Goal: Task Accomplishment & Management: Use online tool/utility

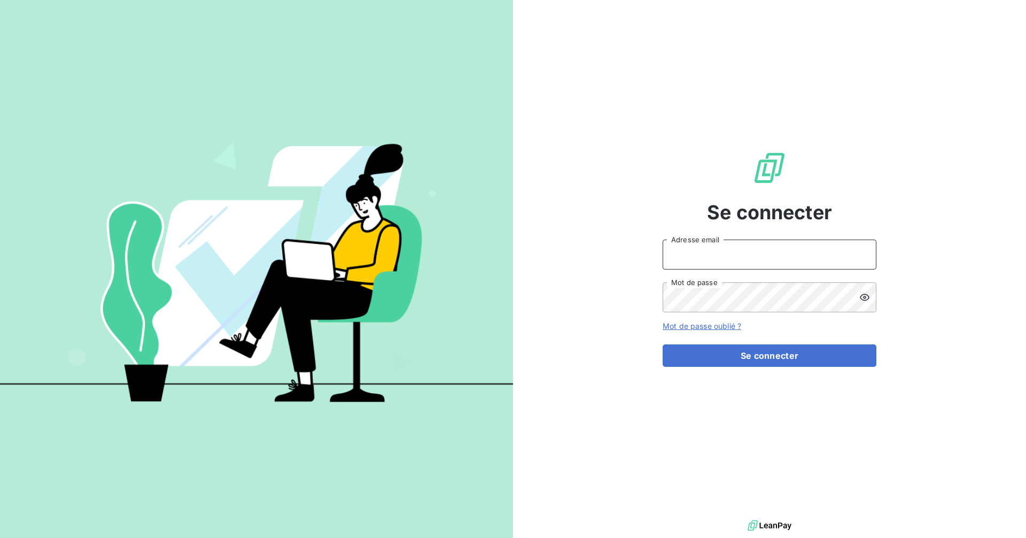
type input "[EMAIL_ADDRESS][DOMAIN_NAME]"
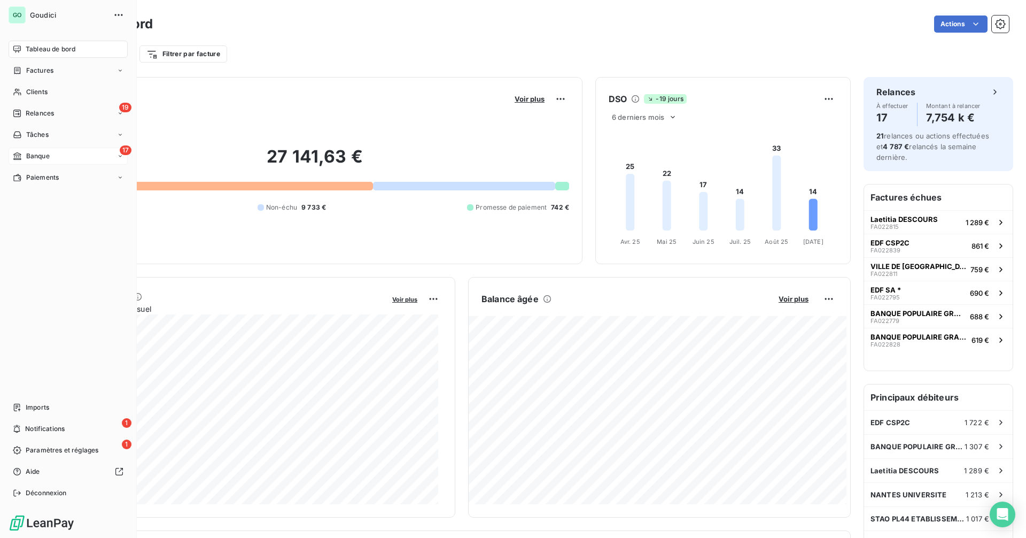
drag, startPoint x: 52, startPoint y: 154, endPoint x: 62, endPoint y: 154, distance: 9.6
click at [52, 154] on div "17 Banque" at bounding box center [68, 156] width 119 height 17
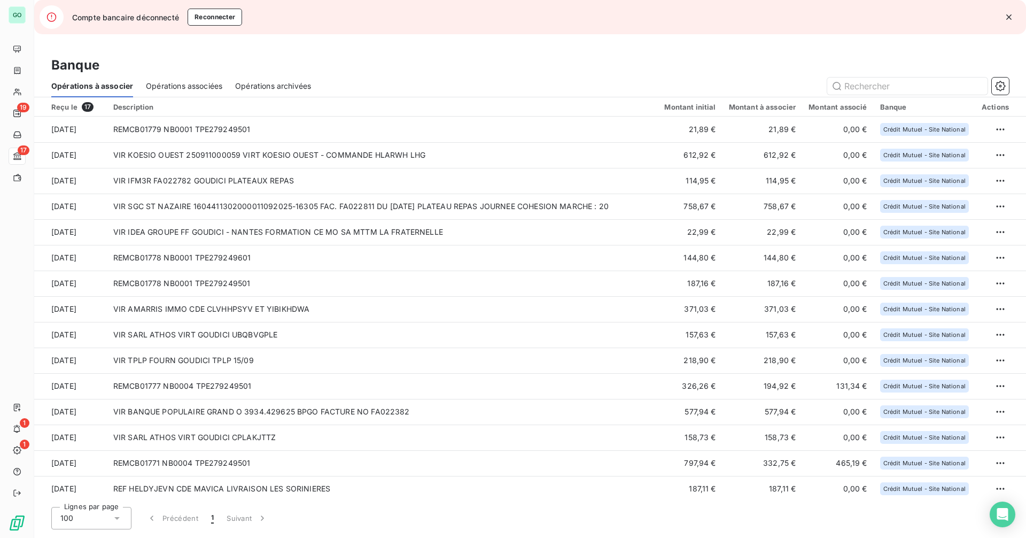
drag, startPoint x: 209, startPoint y: 16, endPoint x: 227, endPoint y: 40, distance: 29.4
click at [210, 16] on button "Reconnecter" at bounding box center [215, 17] width 55 height 17
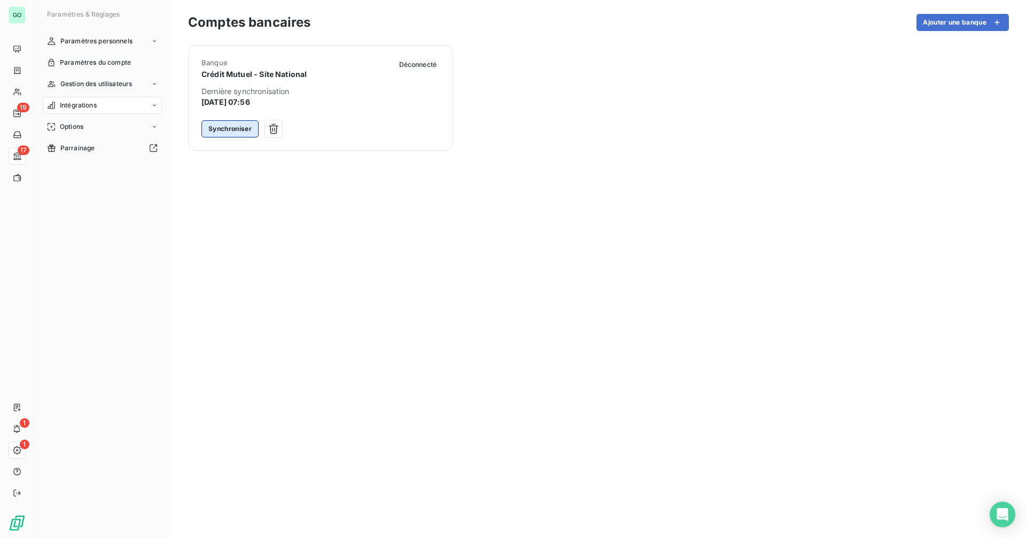
click at [245, 130] on button "Synchroniser" at bounding box center [229, 128] width 57 height 17
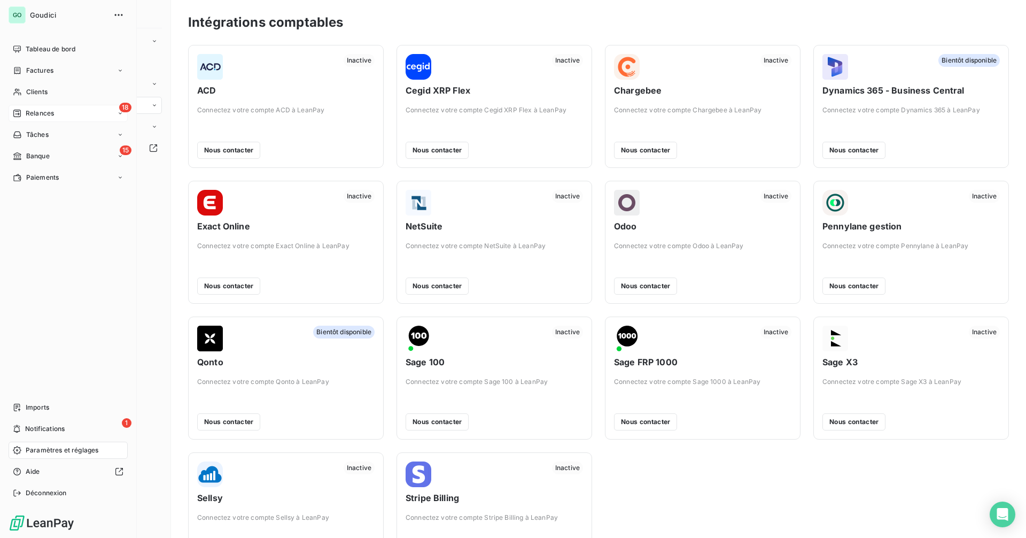
click at [45, 110] on span "Relances" at bounding box center [40, 113] width 28 height 10
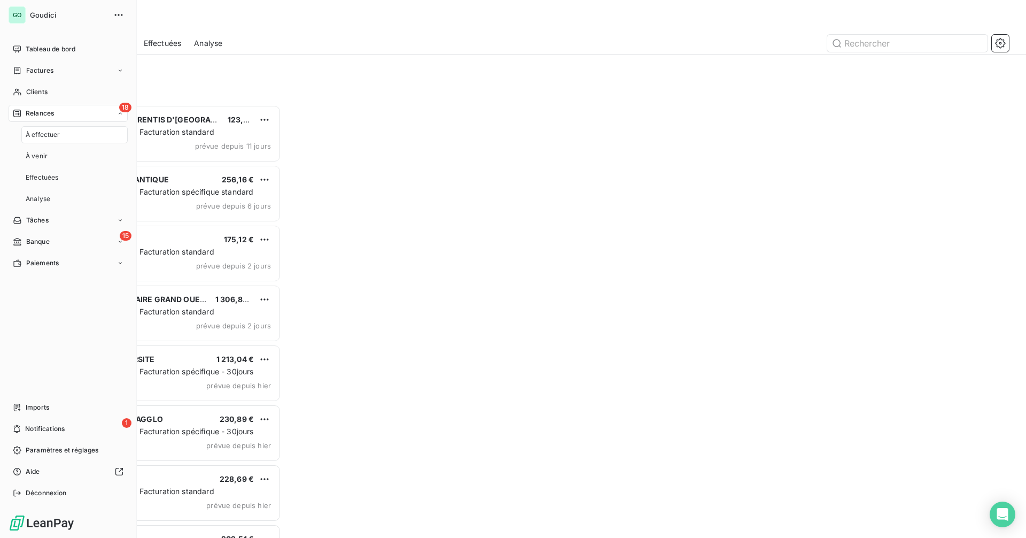
scroll to position [425, 222]
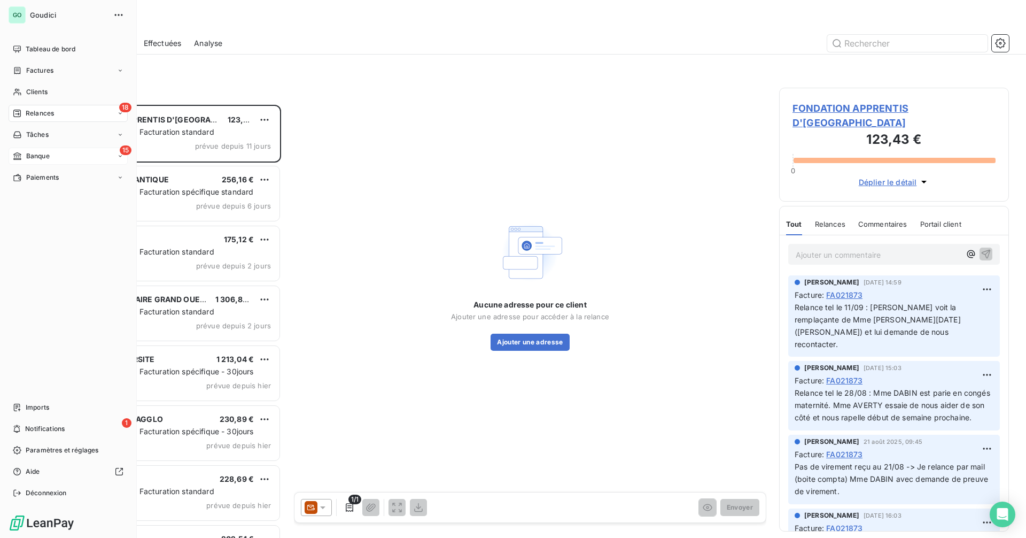
click at [39, 153] on span "Banque" at bounding box center [38, 156] width 24 height 10
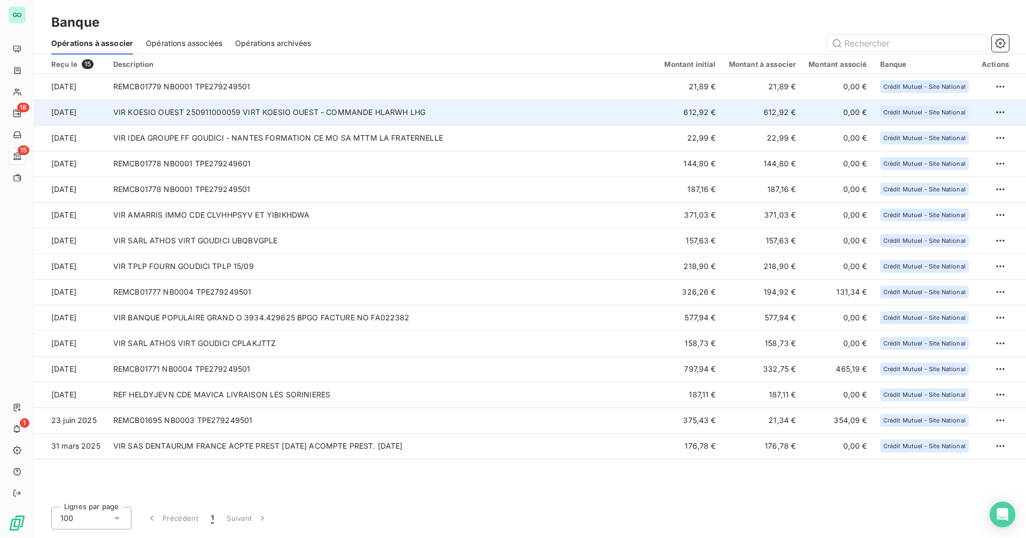
click at [262, 107] on td "VIR KOESIO OUEST 250911000059 VIRT KOESIO OUEST - COMMANDE HLARWH LHG" at bounding box center [383, 112] width 552 height 26
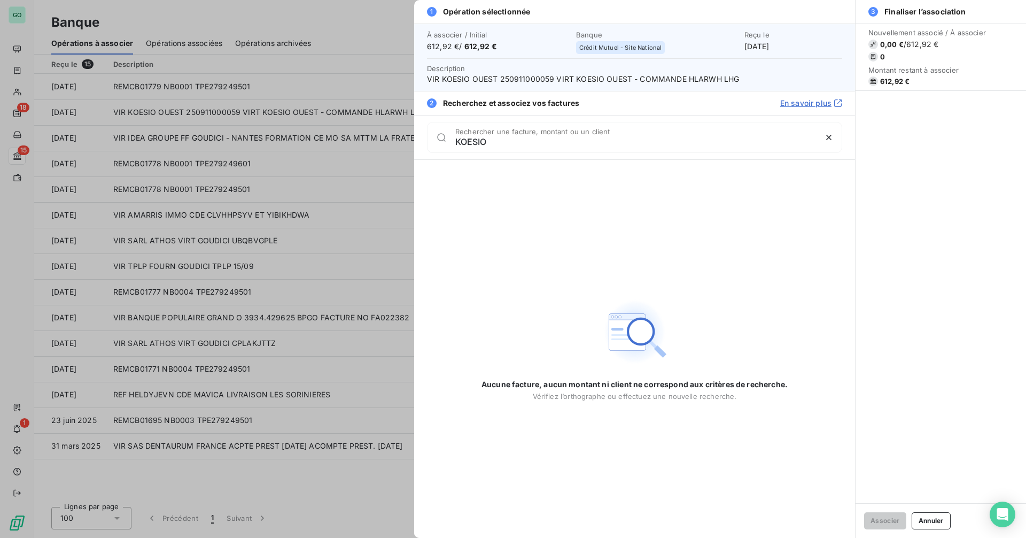
type input "KOESIO"
click at [312, 188] on div at bounding box center [513, 269] width 1026 height 538
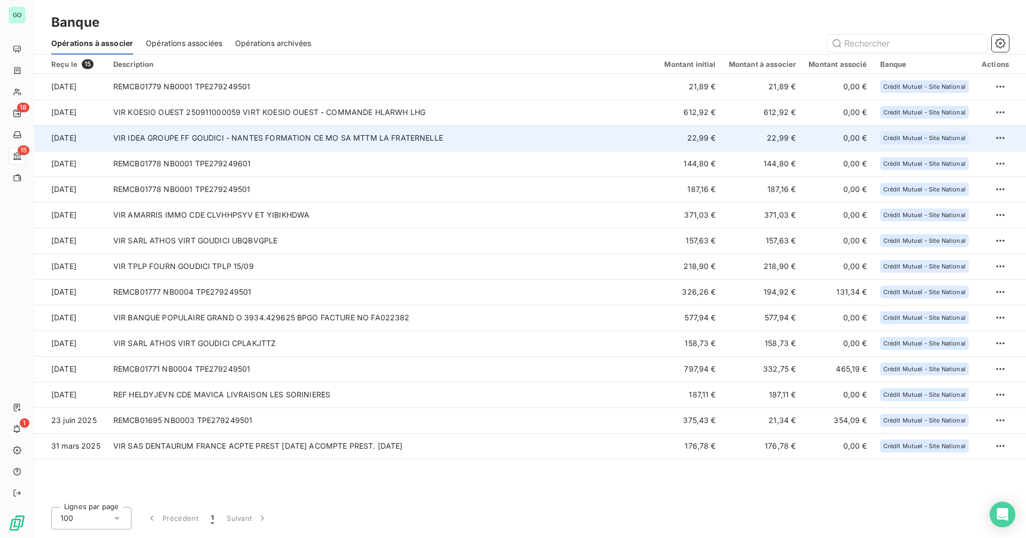
click at [298, 143] on td "VIR IDEA GROUPE FF GOUDICI - NANTES FORMATION CE MO SA MTTM LA FRATERNELLE" at bounding box center [383, 138] width 552 height 26
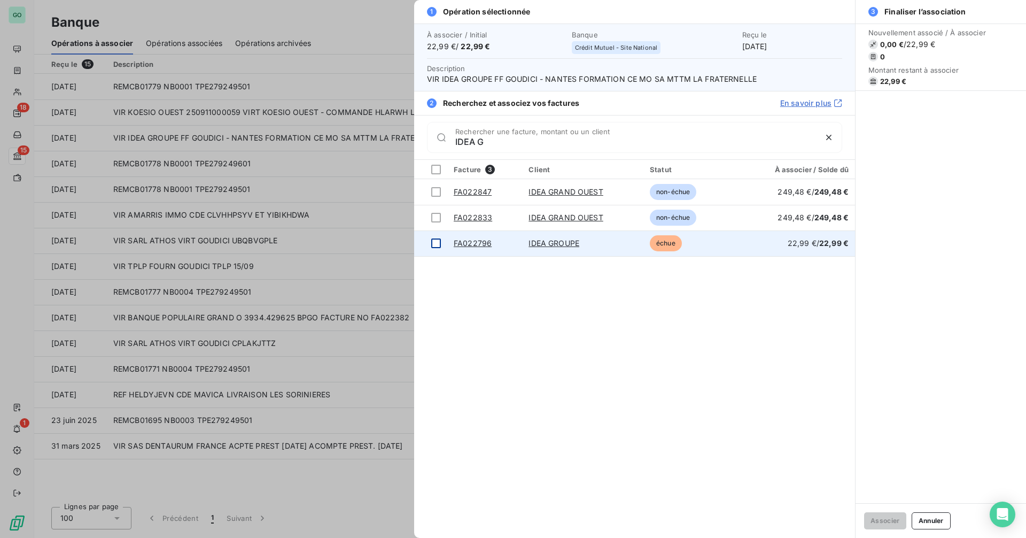
type input "IDEA G"
click at [436, 244] on div at bounding box center [436, 243] width 10 height 10
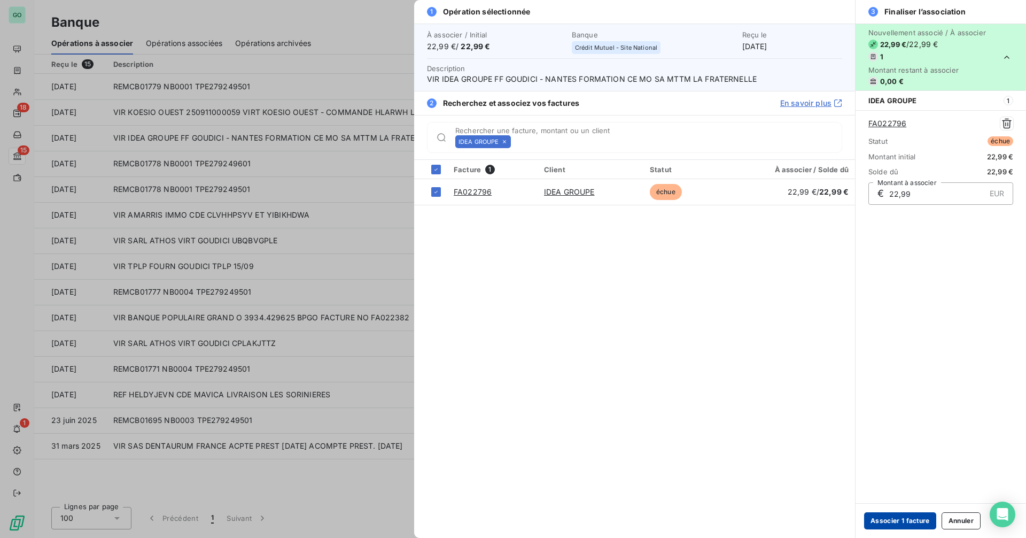
click at [888, 519] on button "Associer 1 facture" at bounding box center [900, 520] width 72 height 17
drag, startPoint x: 909, startPoint y: 516, endPoint x: 615, endPoint y: 487, distance: 294.9
click at [908, 516] on button "Associer 1 facture" at bounding box center [900, 520] width 72 height 17
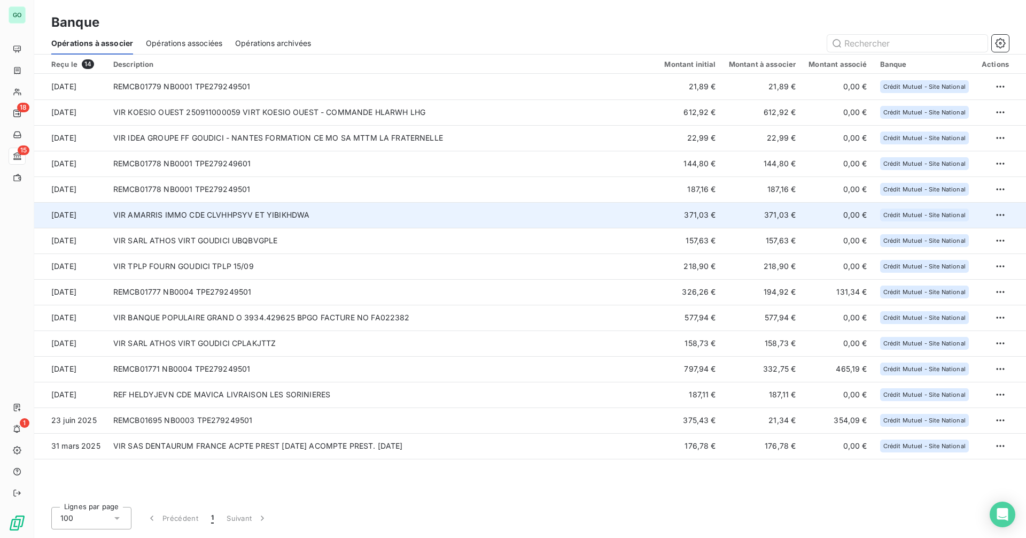
click at [334, 214] on td "VIR AMARRIS IMMO CDE CLVHHPSYV ET YIBIKHDWA" at bounding box center [383, 215] width 552 height 26
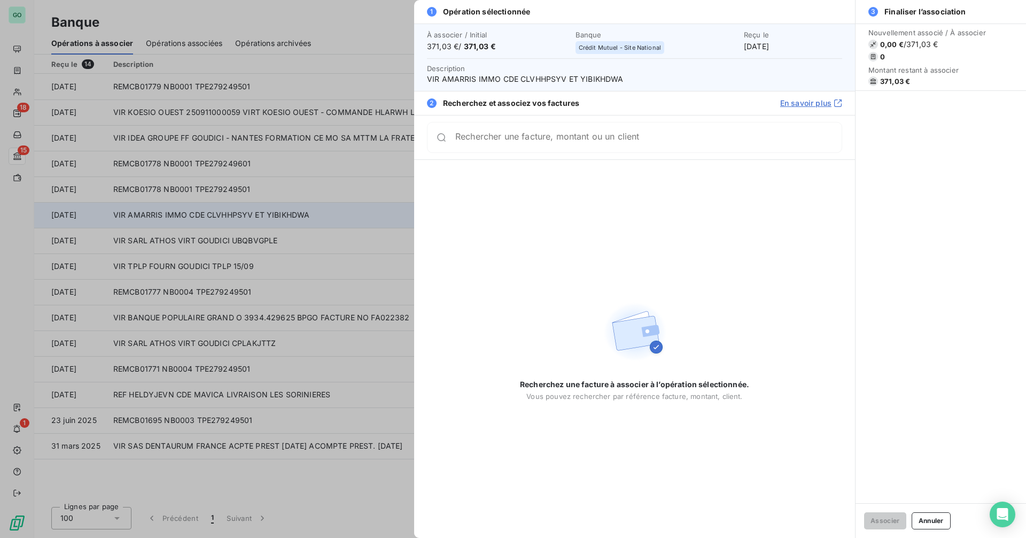
click at [334, 214] on div at bounding box center [513, 269] width 1026 height 538
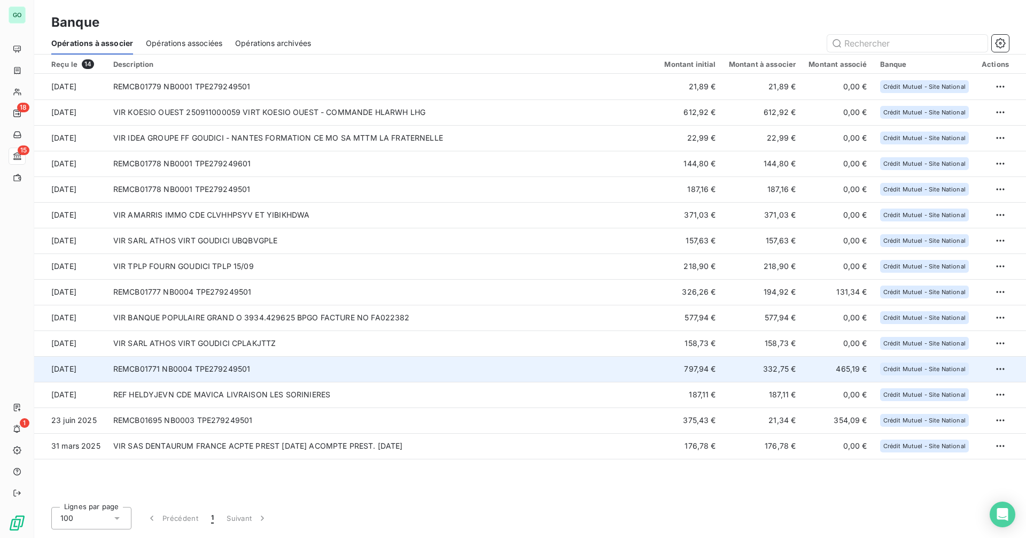
click at [461, 376] on td "REMCB01771 NB0004 TPE279249501" at bounding box center [383, 369] width 552 height 26
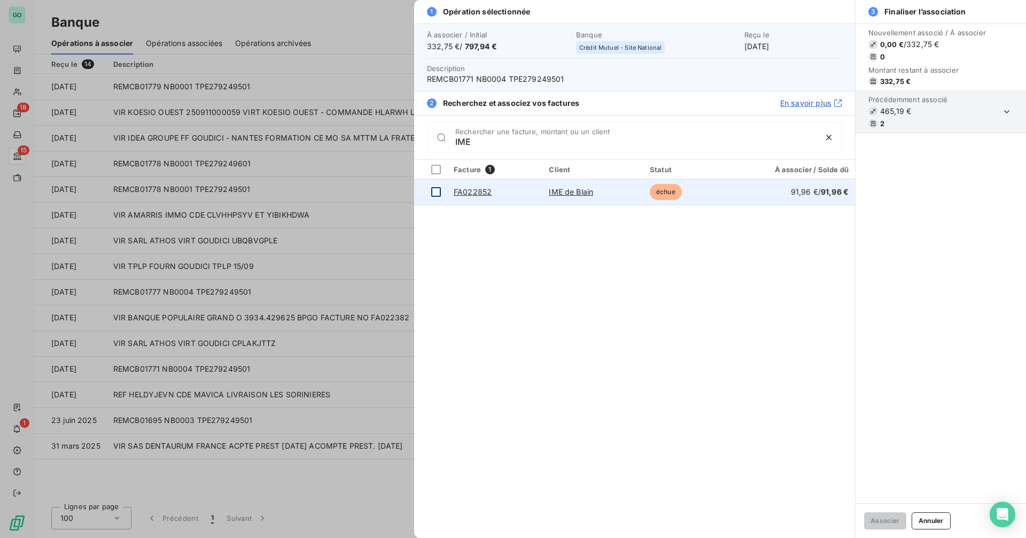
type input "IME"
click at [436, 193] on div at bounding box center [436, 192] width 10 height 10
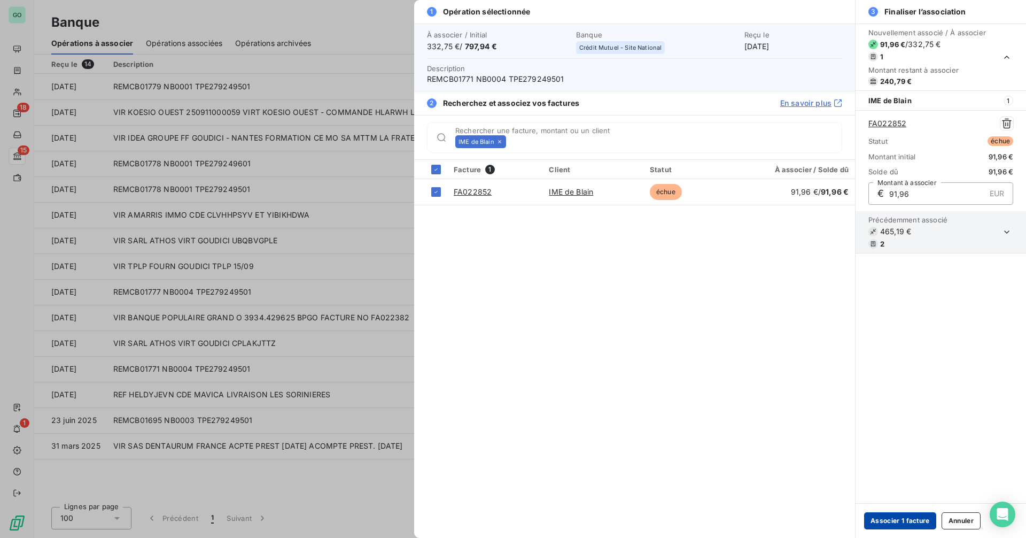
click at [897, 520] on button "Associer 1 facture" at bounding box center [900, 520] width 72 height 17
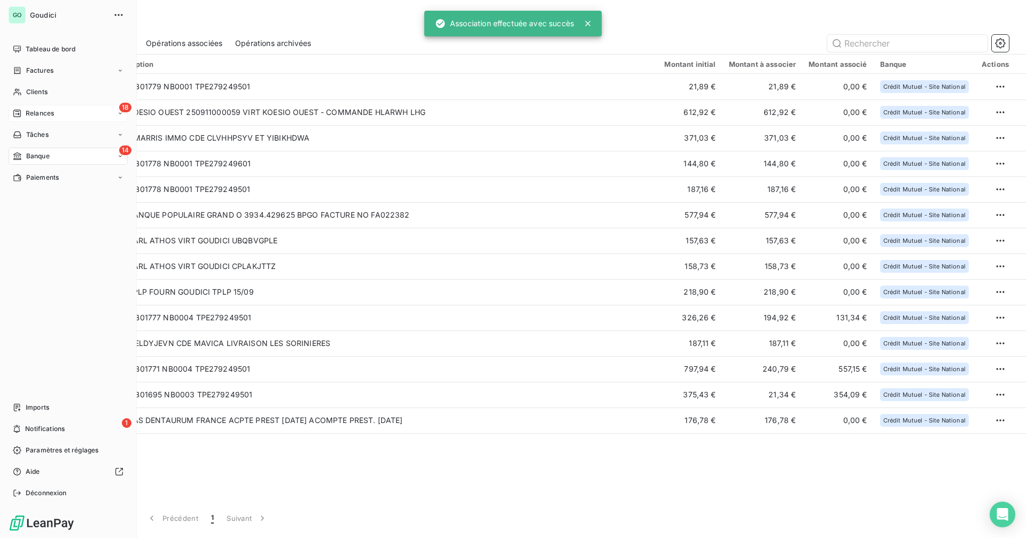
click at [41, 113] on span "Relances" at bounding box center [40, 113] width 28 height 10
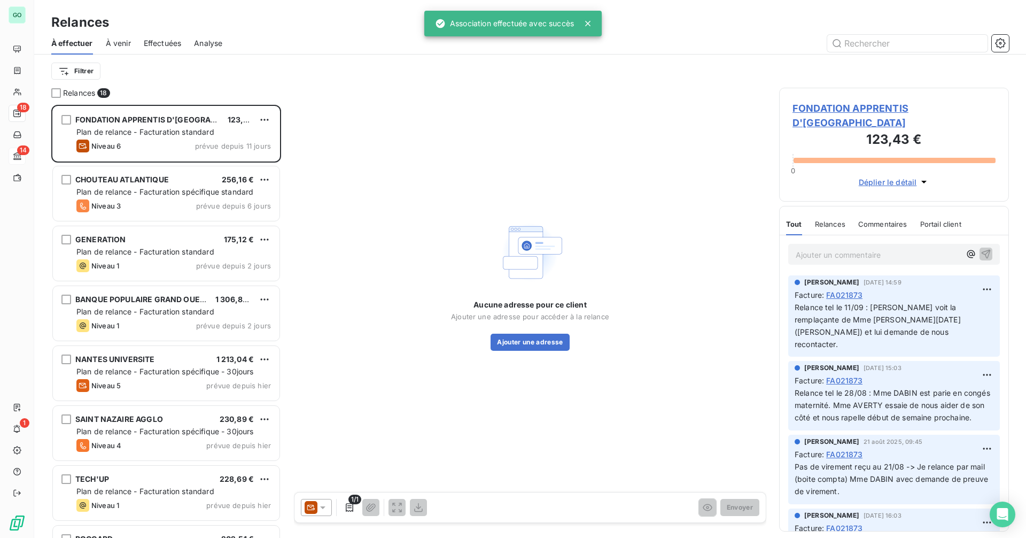
scroll to position [425, 222]
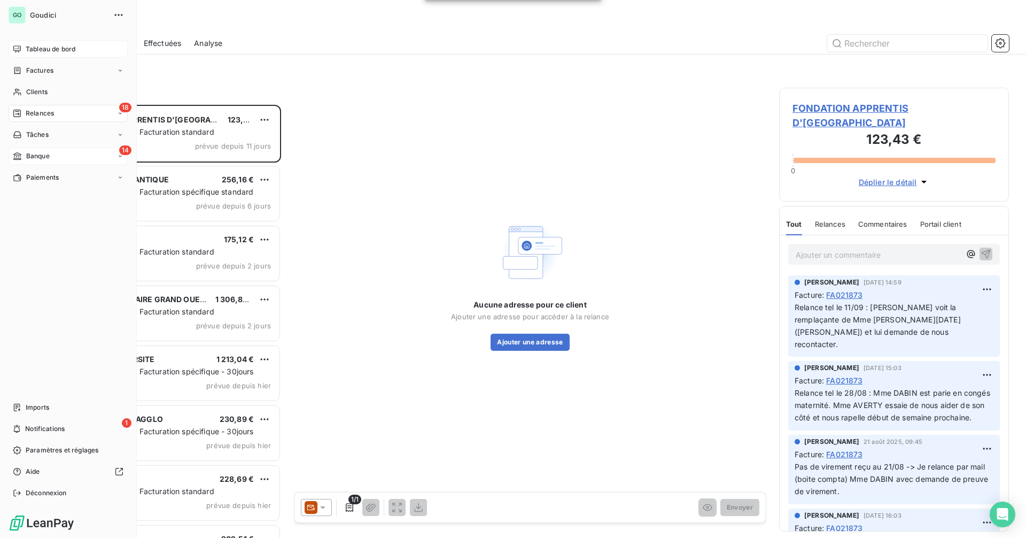
click at [22, 48] on div "Tableau de bord" at bounding box center [68, 49] width 119 height 17
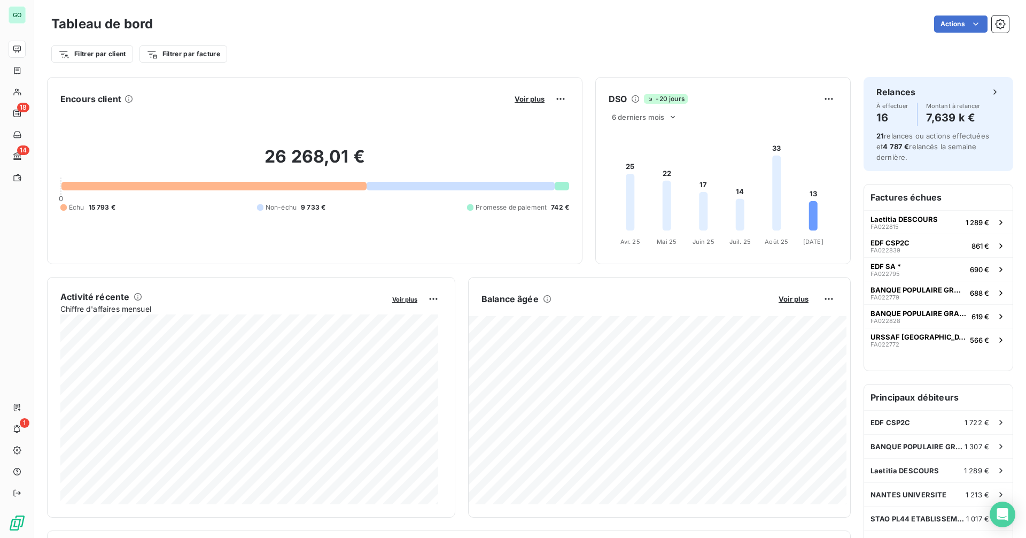
click at [782, 9] on div "Tableau de bord Actions Filtrer par client Filtrer par facture" at bounding box center [530, 35] width 992 height 71
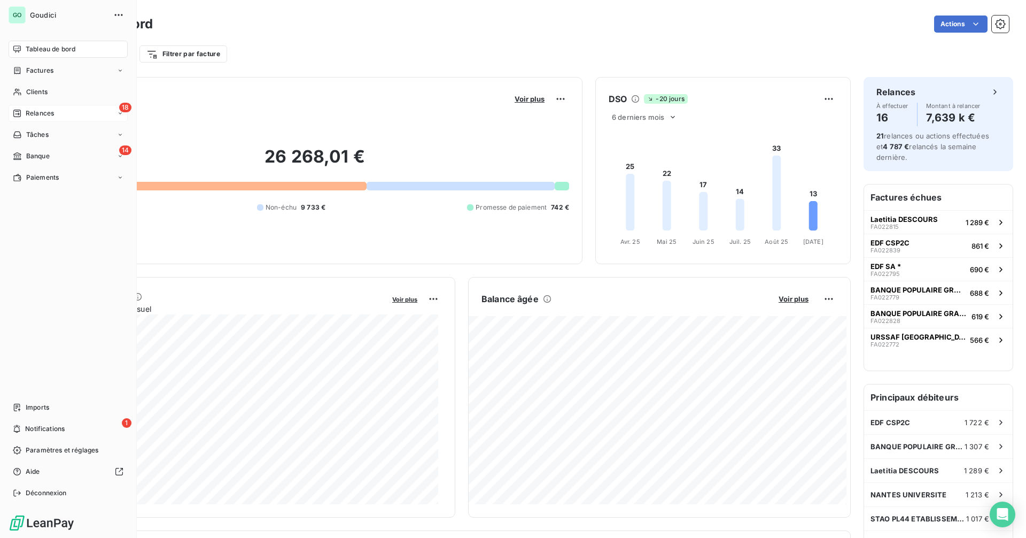
click at [61, 112] on div "18 Relances" at bounding box center [68, 113] width 119 height 17
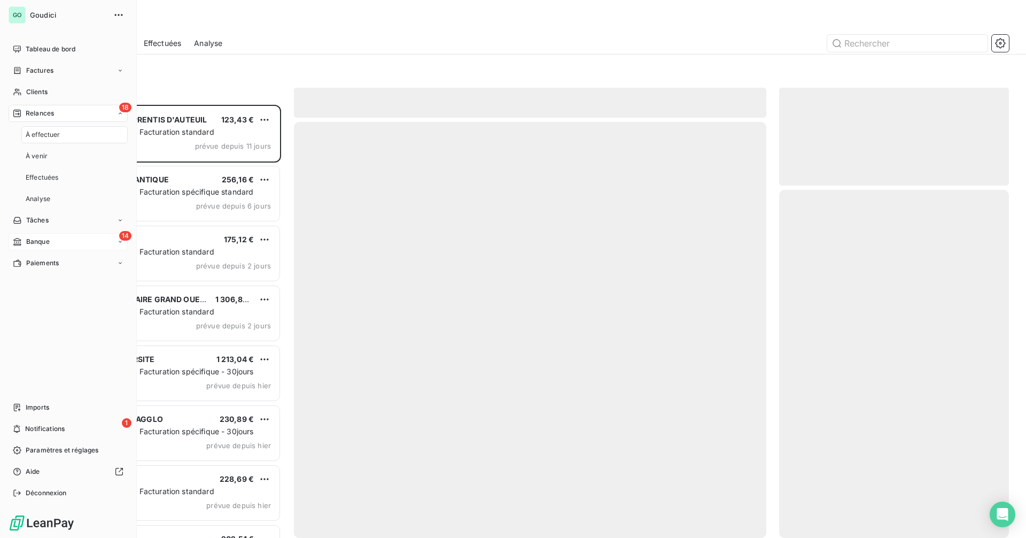
scroll to position [425, 222]
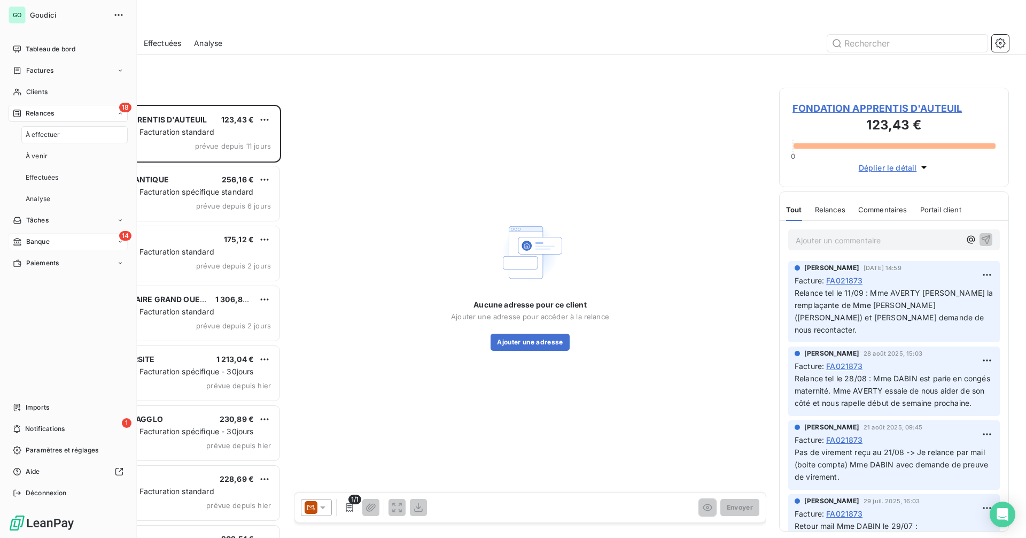
click at [53, 239] on div "14 Banque" at bounding box center [68, 241] width 119 height 17
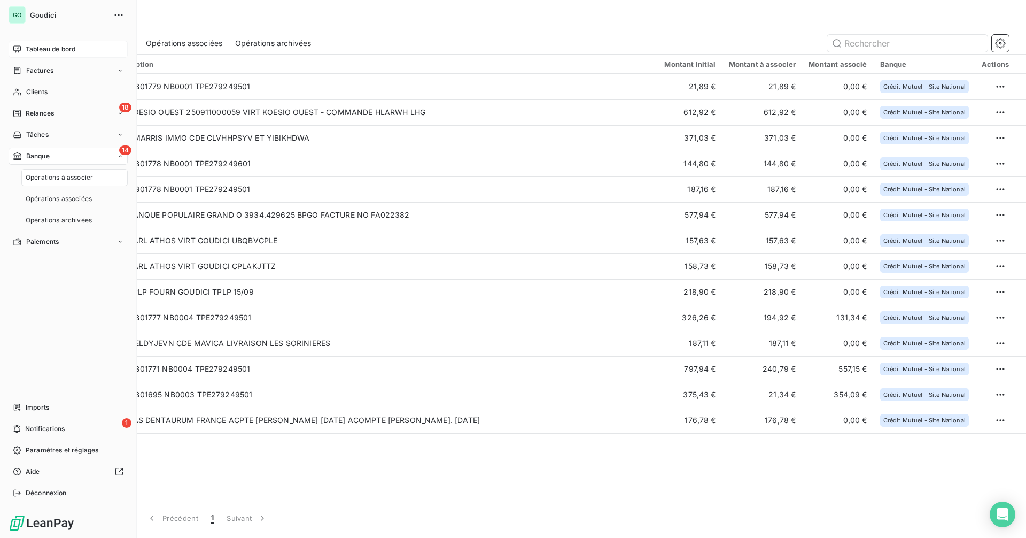
click at [56, 48] on span "Tableau de bord" at bounding box center [51, 49] width 50 height 10
